Goal: Transaction & Acquisition: Purchase product/service

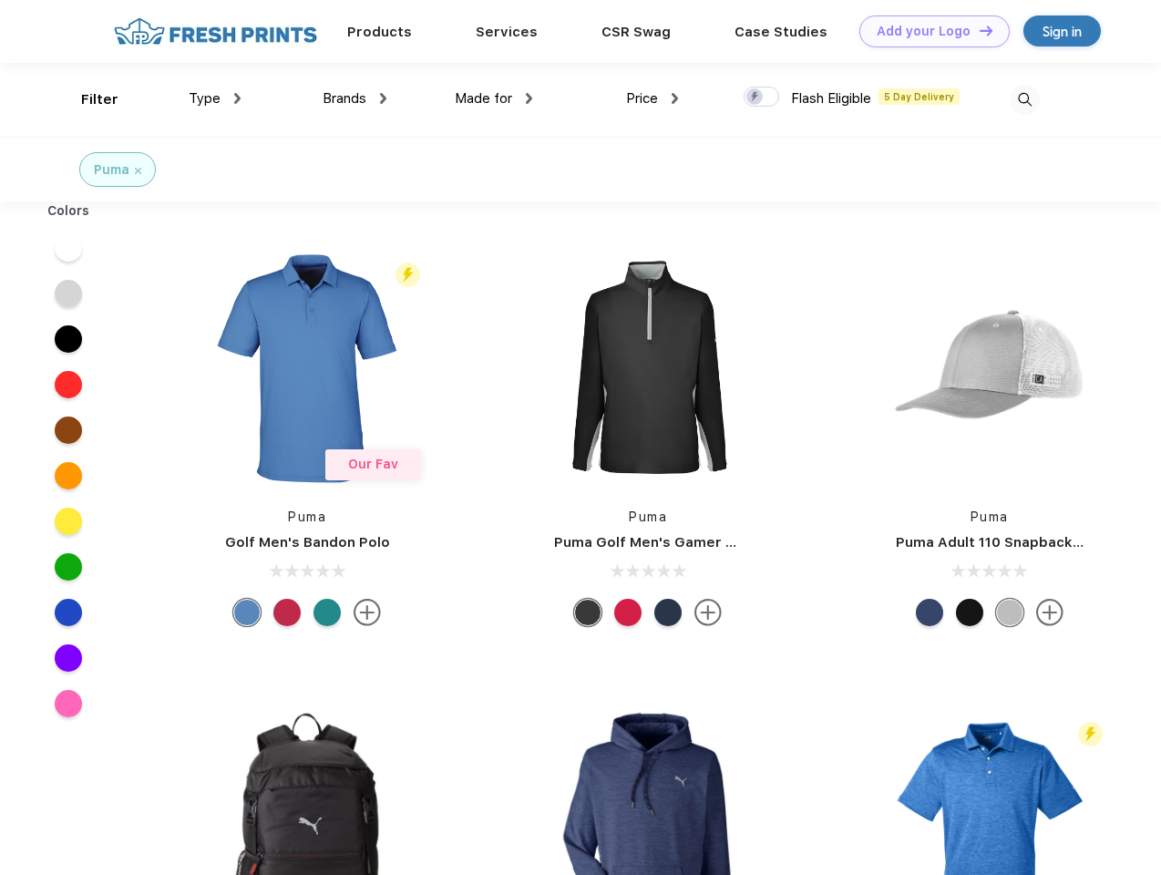
click at [928, 31] on link "Add your Logo Design Tool" at bounding box center [934, 31] width 150 height 32
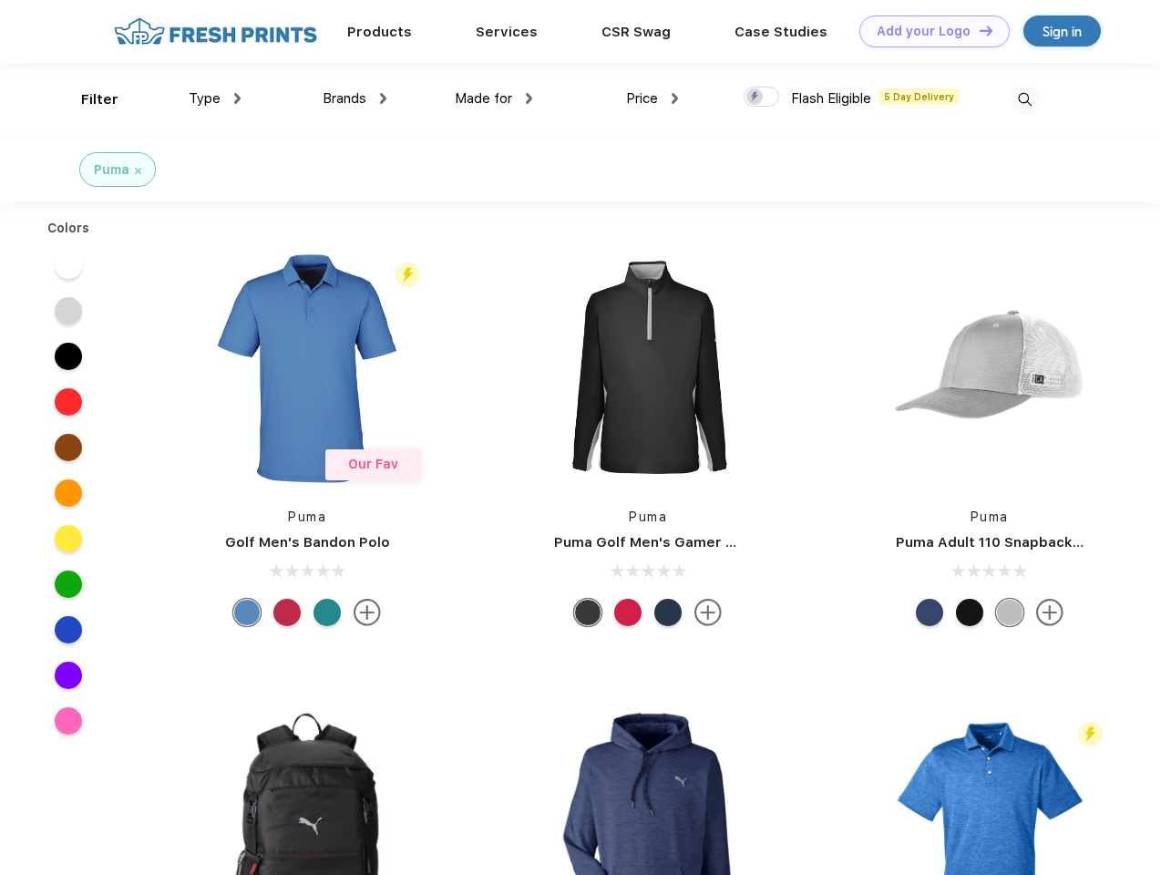
click at [0, 0] on div "Design Tool" at bounding box center [0, 0] width 0 height 0
click at [978, 30] on link "Add your Logo Design Tool" at bounding box center [934, 31] width 150 height 32
click at [87, 99] on div "Filter" at bounding box center [99, 99] width 37 height 21
click at [215, 98] on span "Type" at bounding box center [205, 98] width 32 height 16
click at [355, 98] on span "Brands" at bounding box center [345, 98] width 44 height 16
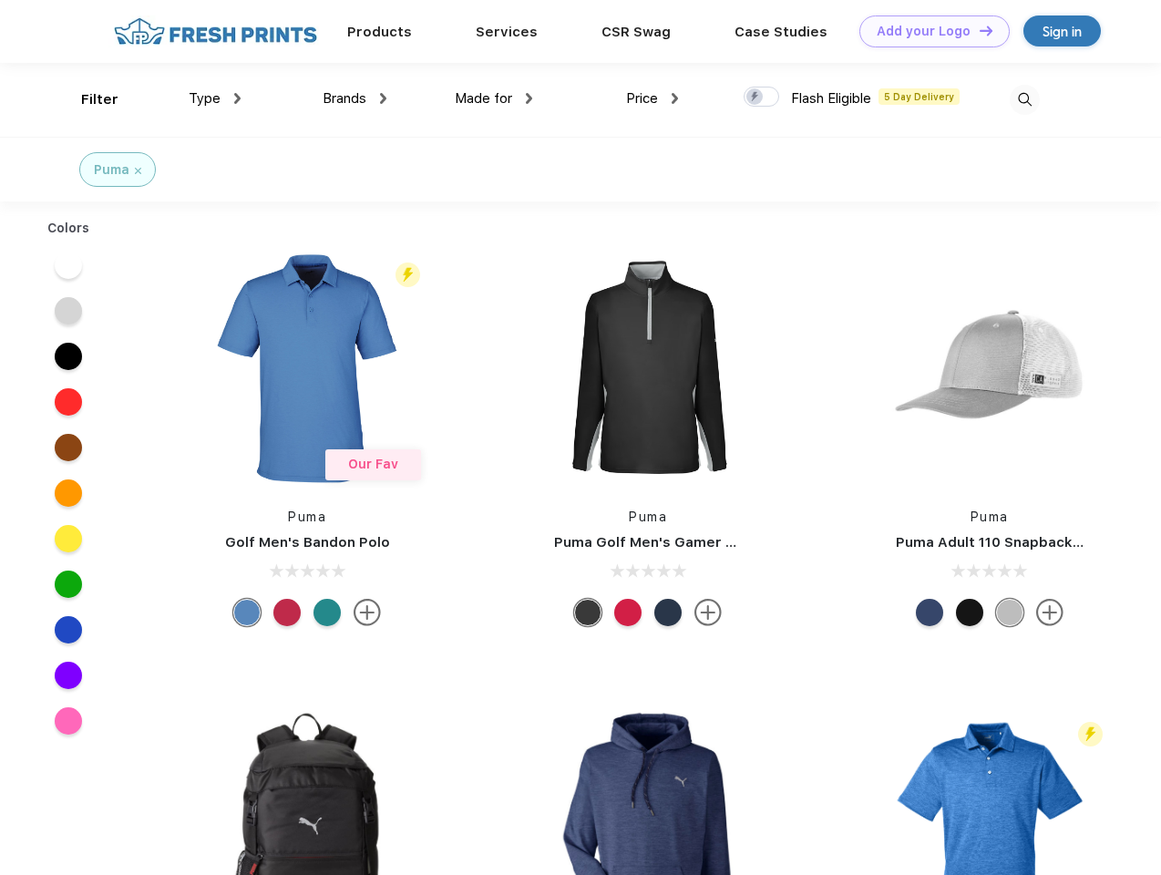
click at [494, 98] on span "Made for" at bounding box center [483, 98] width 57 height 16
click at [653, 98] on span "Price" at bounding box center [642, 98] width 32 height 16
click at [762, 98] on div at bounding box center [762, 97] width 36 height 20
click at [755, 98] on input "checkbox" at bounding box center [750, 92] width 12 height 12
click at [1024, 99] on img at bounding box center [1025, 100] width 30 height 30
